Goal: Check status: Check status

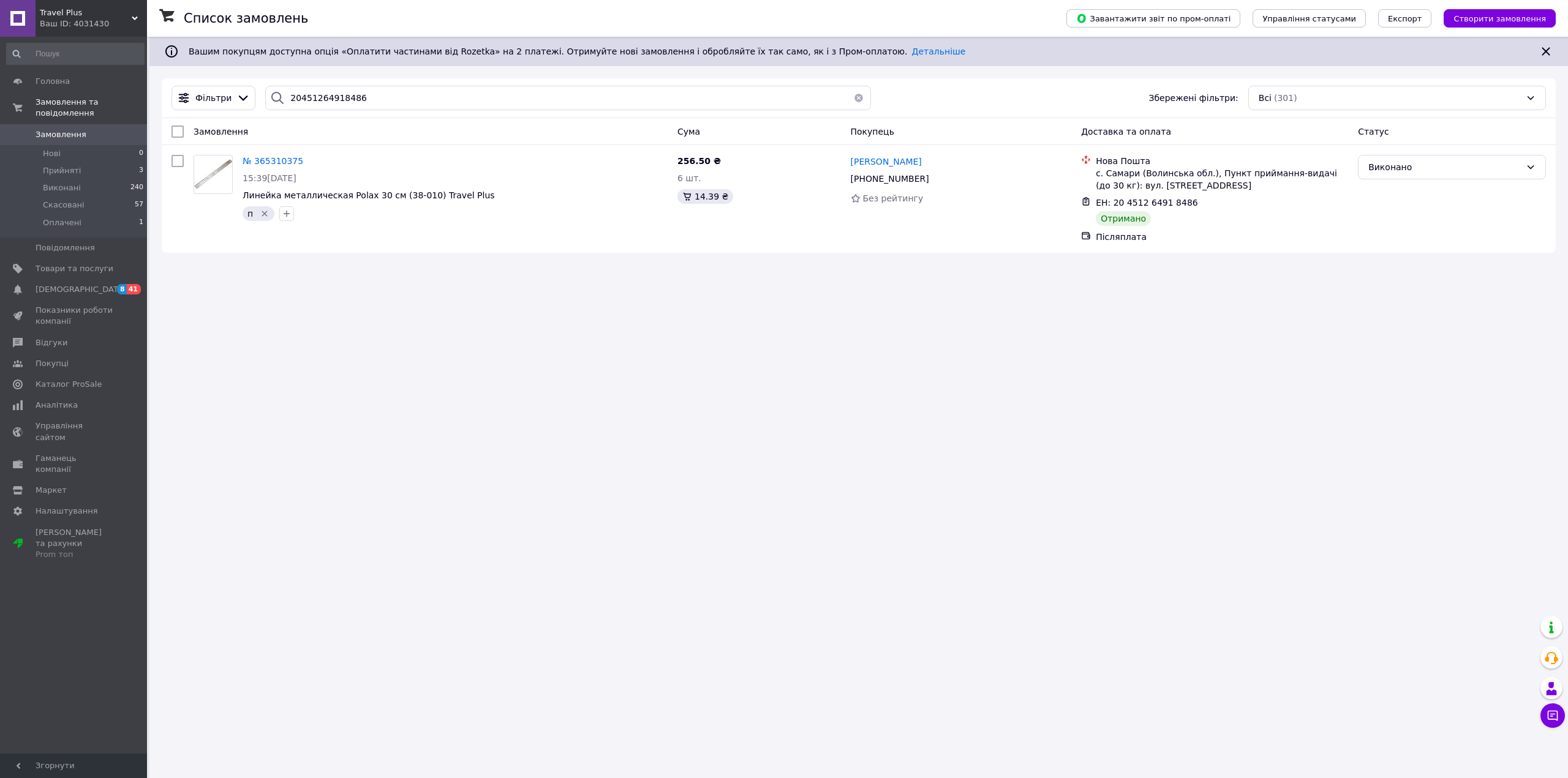
click at [90, 130] on span "Замовлення" at bounding box center [75, 135] width 78 height 11
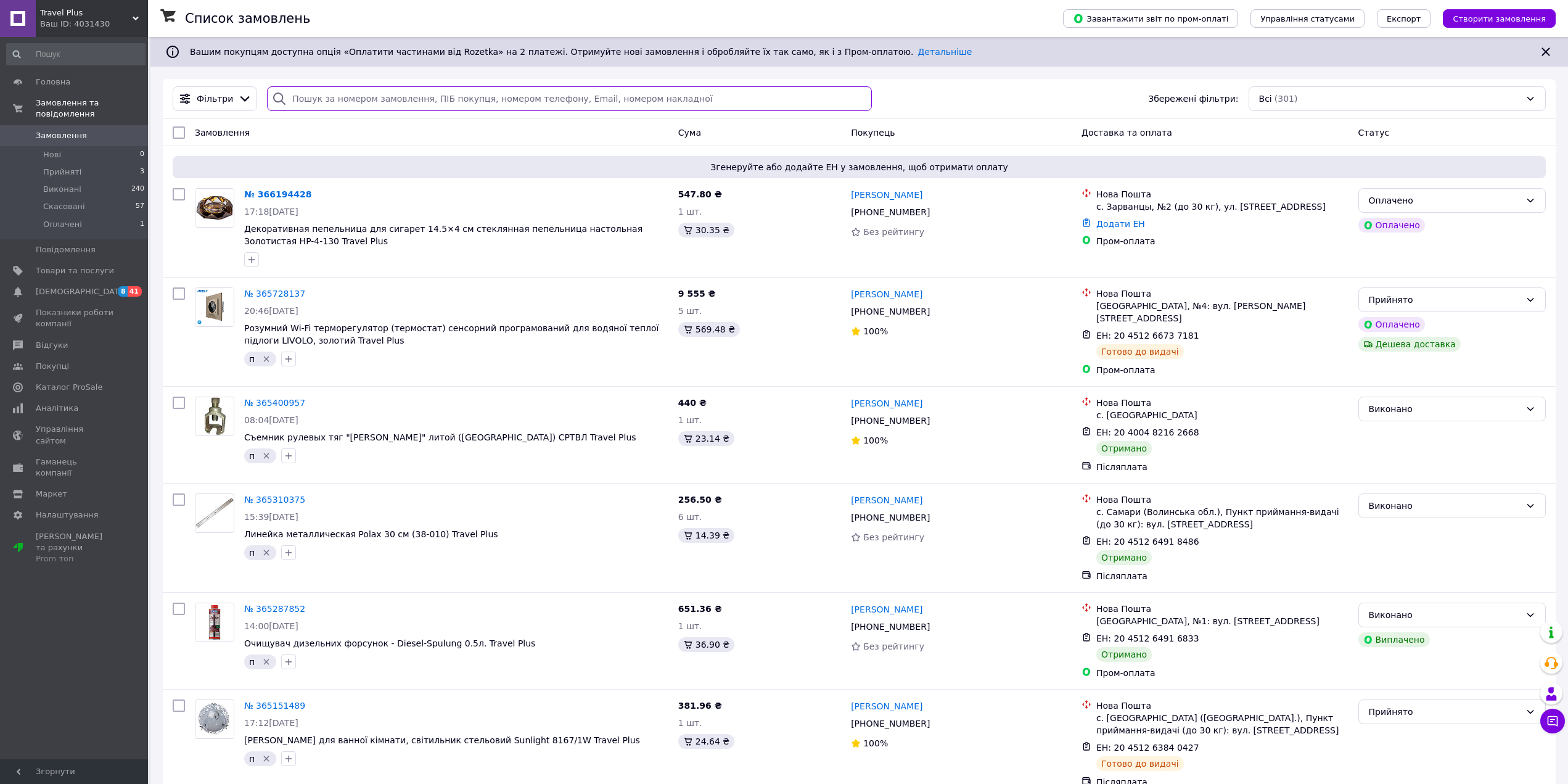
click at [391, 97] on input "search" at bounding box center [570, 99] width 605 height 24
paste input "20400481405226"
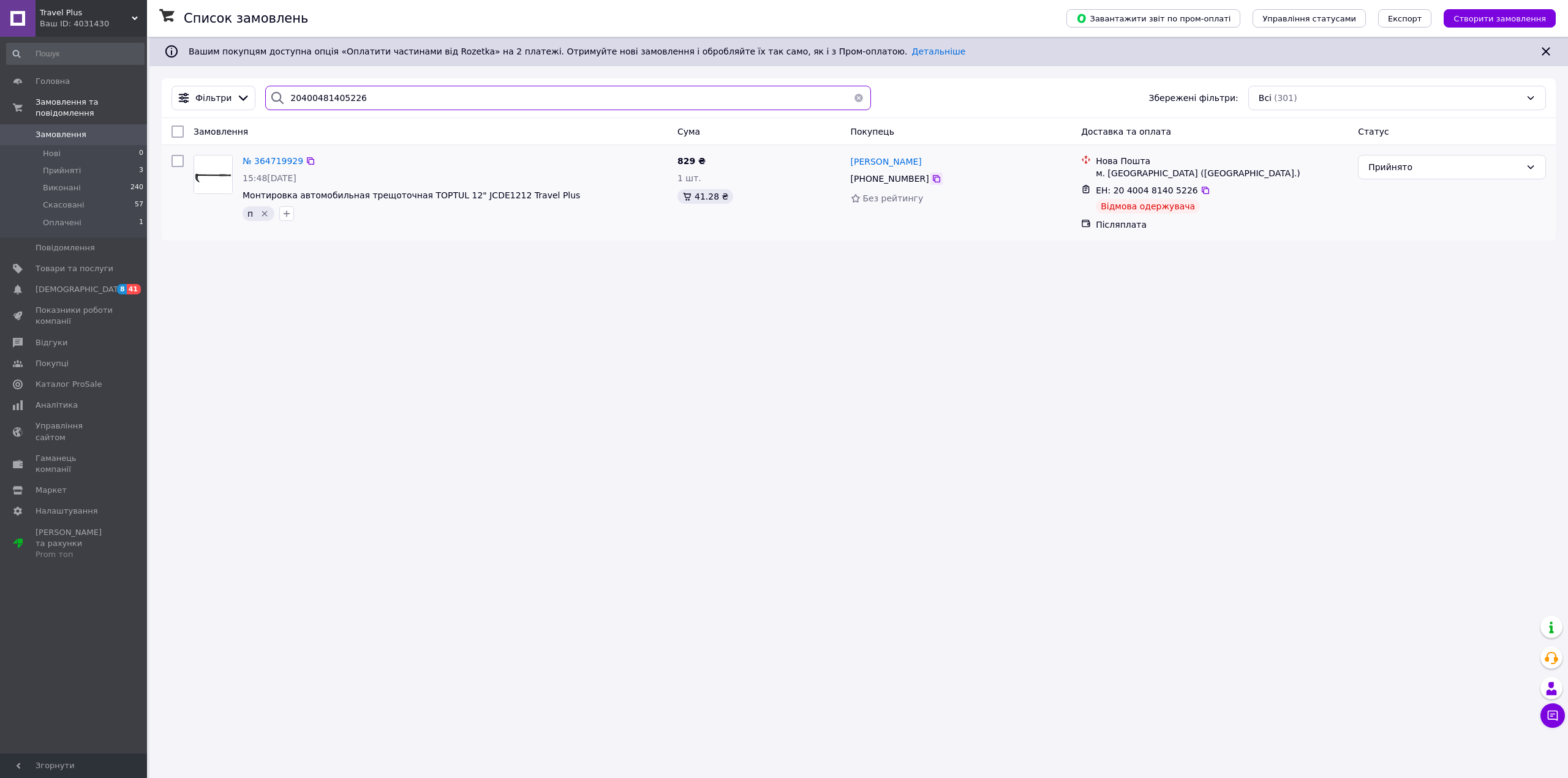
type input "20400481405226"
click at [931, 183] on icon at bounding box center [936, 179] width 10 height 10
